Goal: Information Seeking & Learning: Learn about a topic

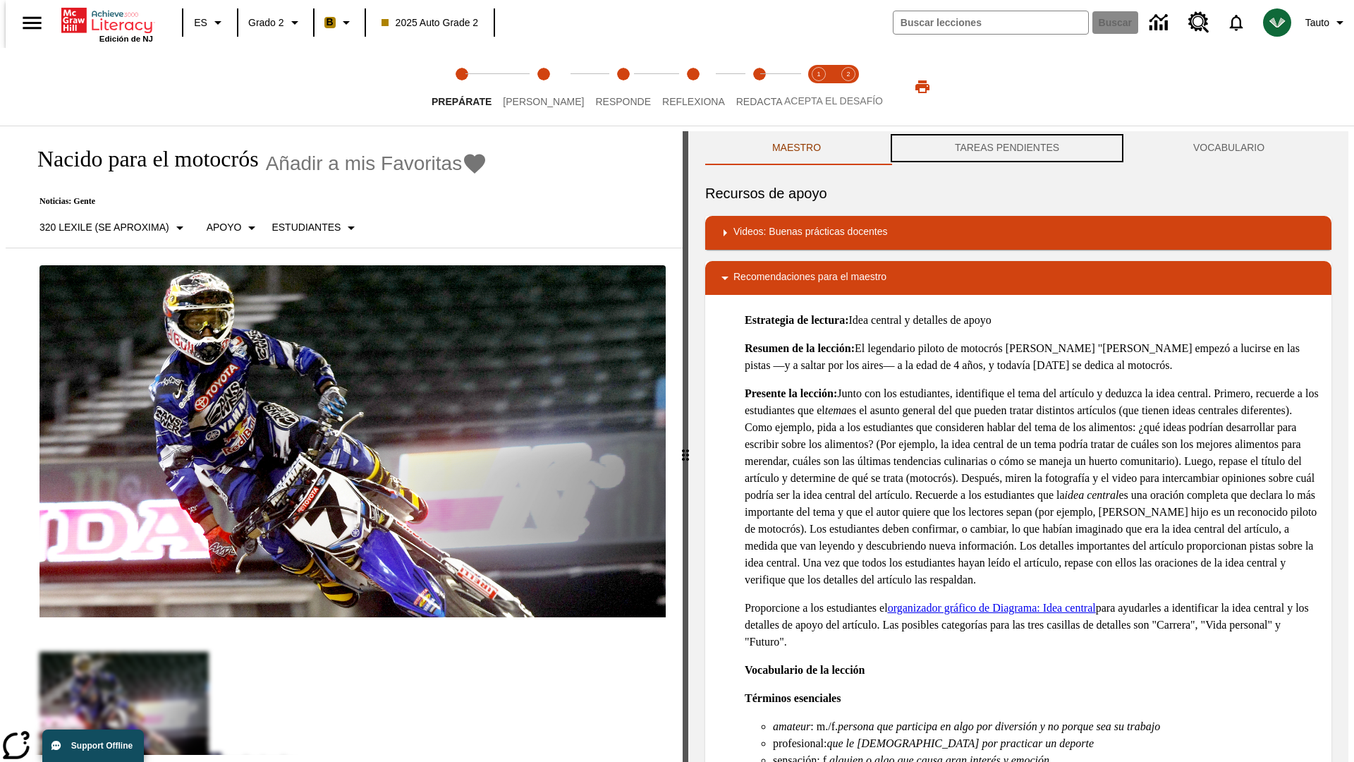
click at [1007, 148] on button "TAREAS PENDIENTES" at bounding box center [1007, 148] width 238 height 34
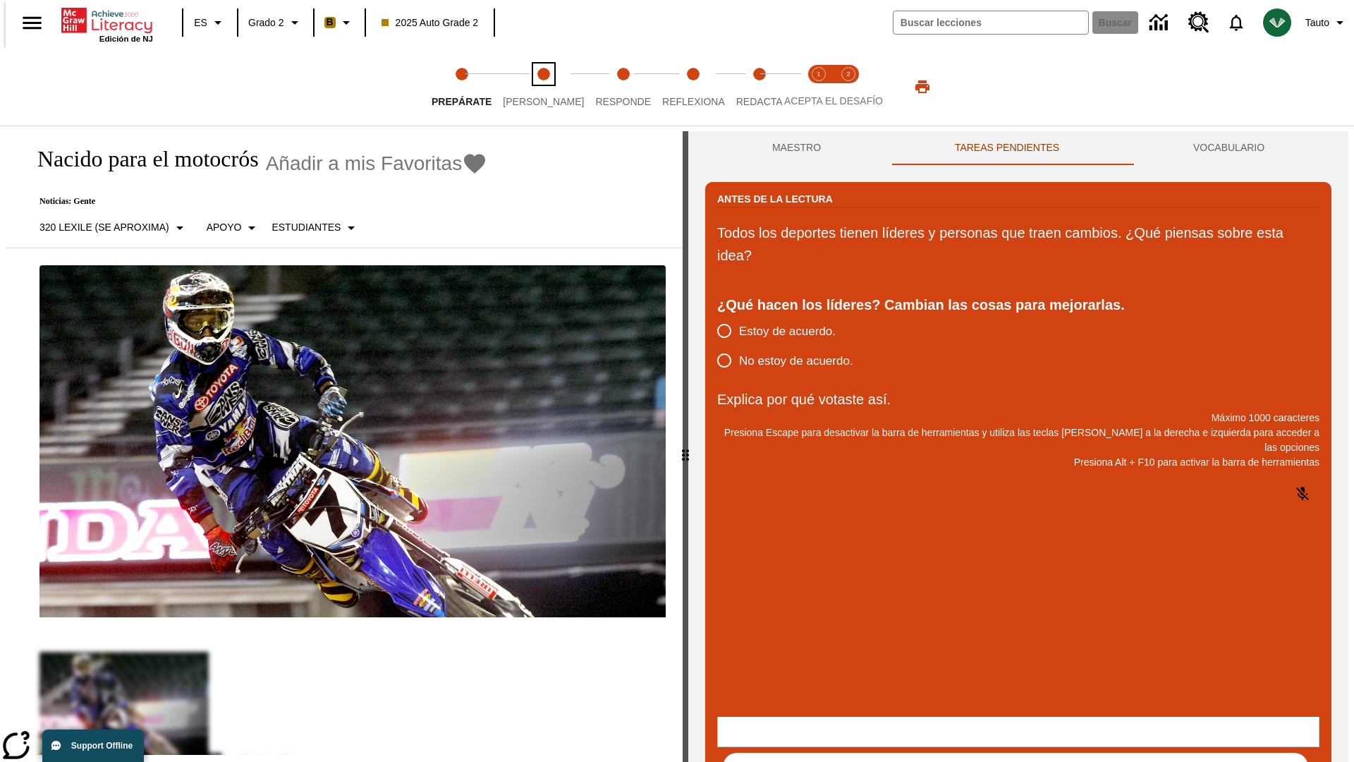
click at [532, 87] on span "Lee" at bounding box center [543, 95] width 81 height 25
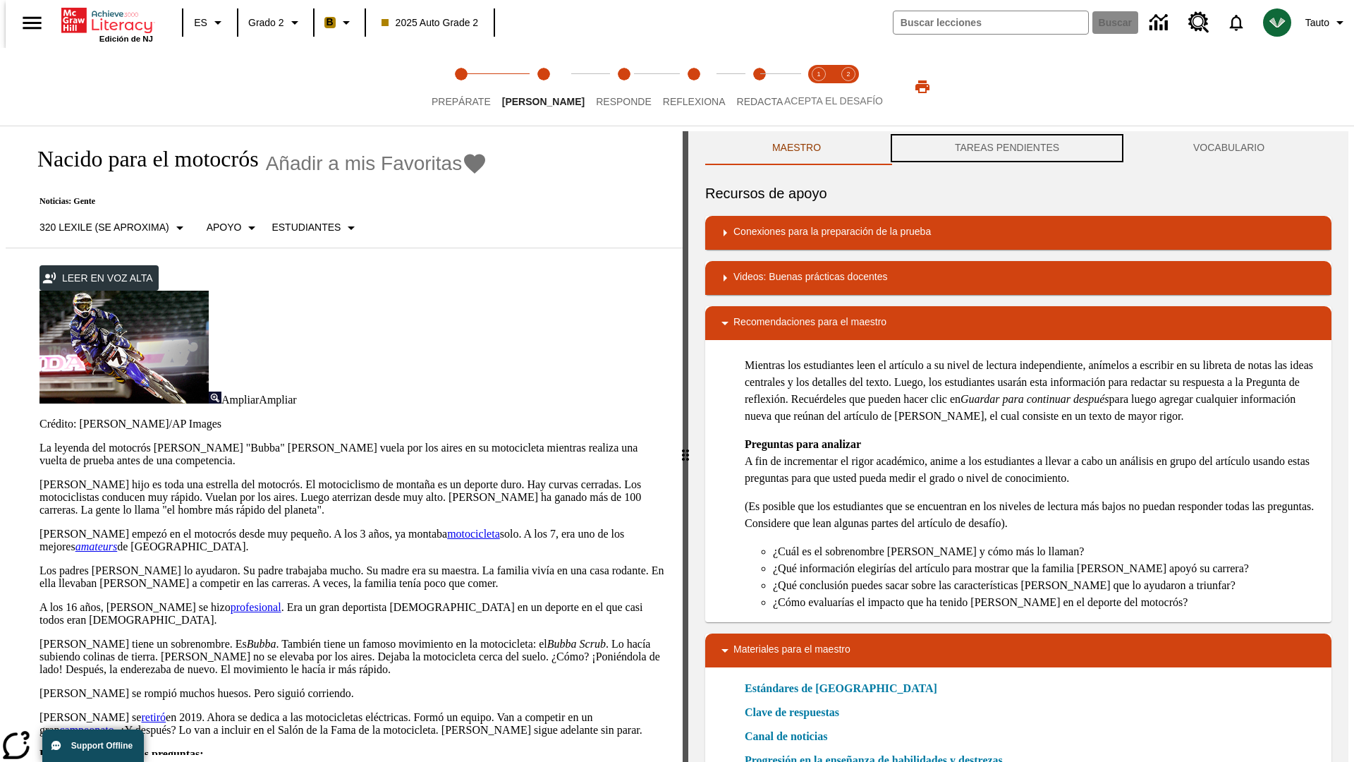
scroll to position [1, 0]
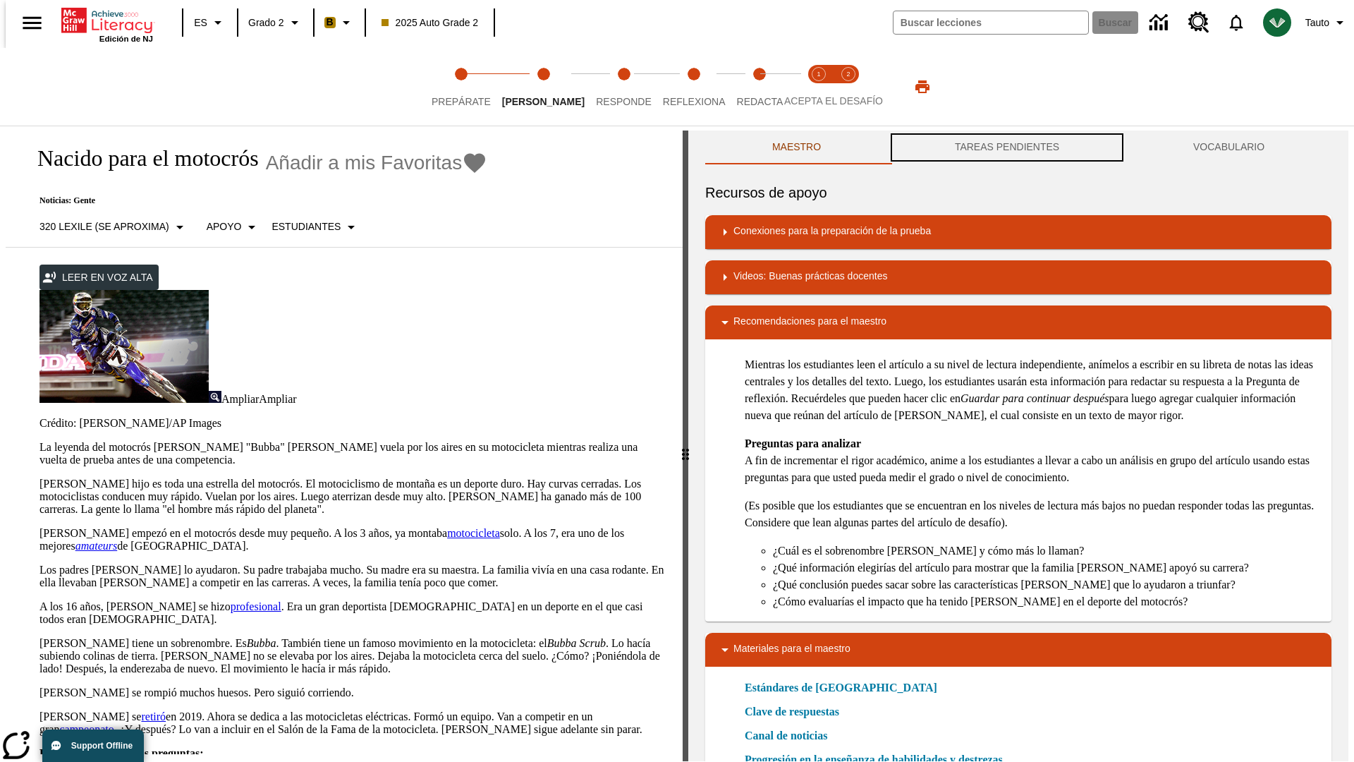
click at [1007, 148] on button "TAREAS PENDIENTES" at bounding box center [1007, 147] width 238 height 34
